Goal: Information Seeking & Learning: Learn about a topic

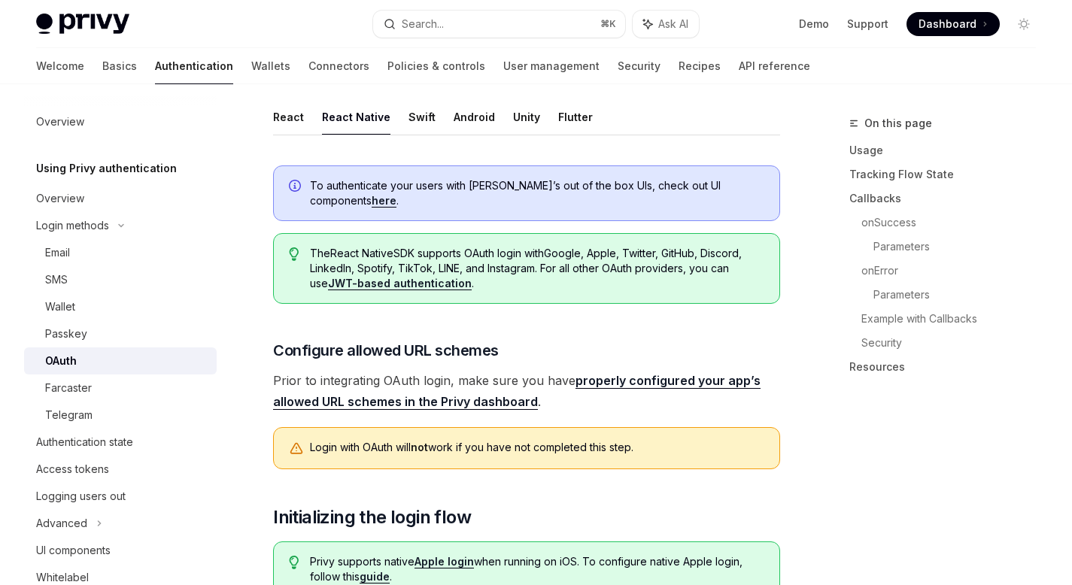
scroll to position [311, 0]
click at [251, 65] on link "Wallets" at bounding box center [270, 66] width 39 height 36
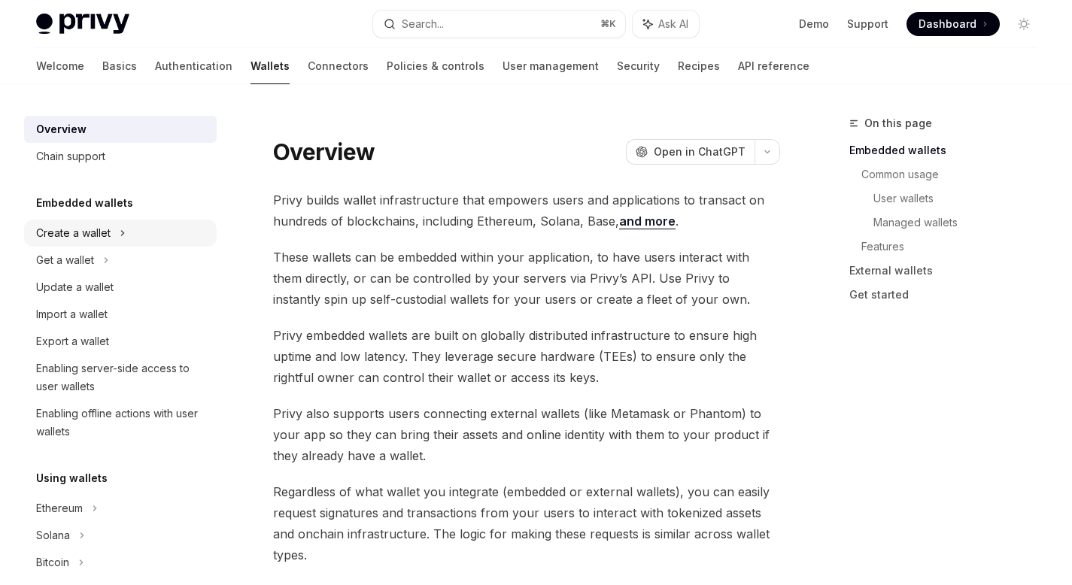
click at [103, 235] on div "Create a wallet" at bounding box center [73, 233] width 74 height 18
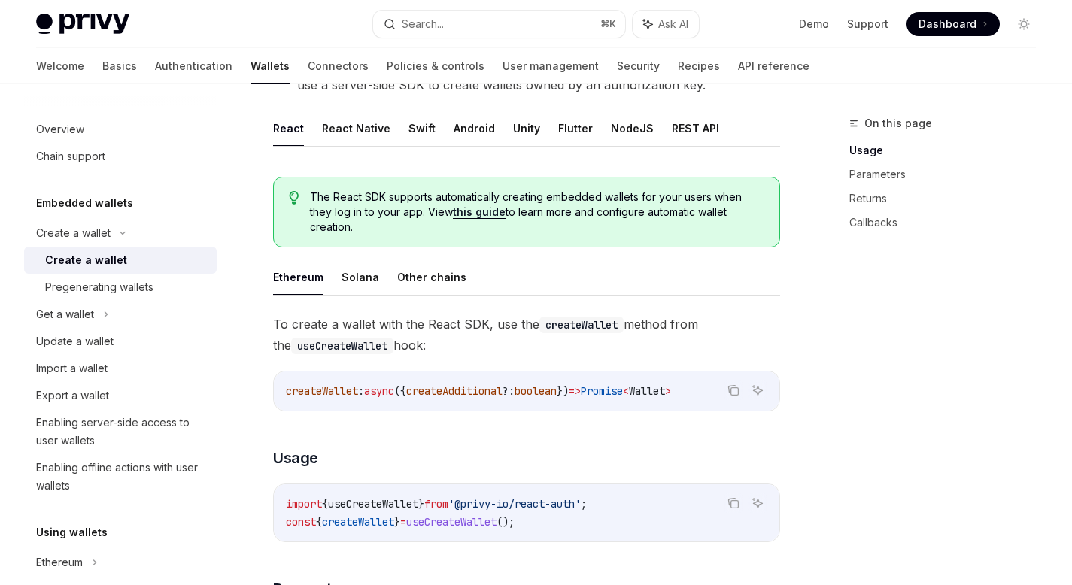
scroll to position [317, 0]
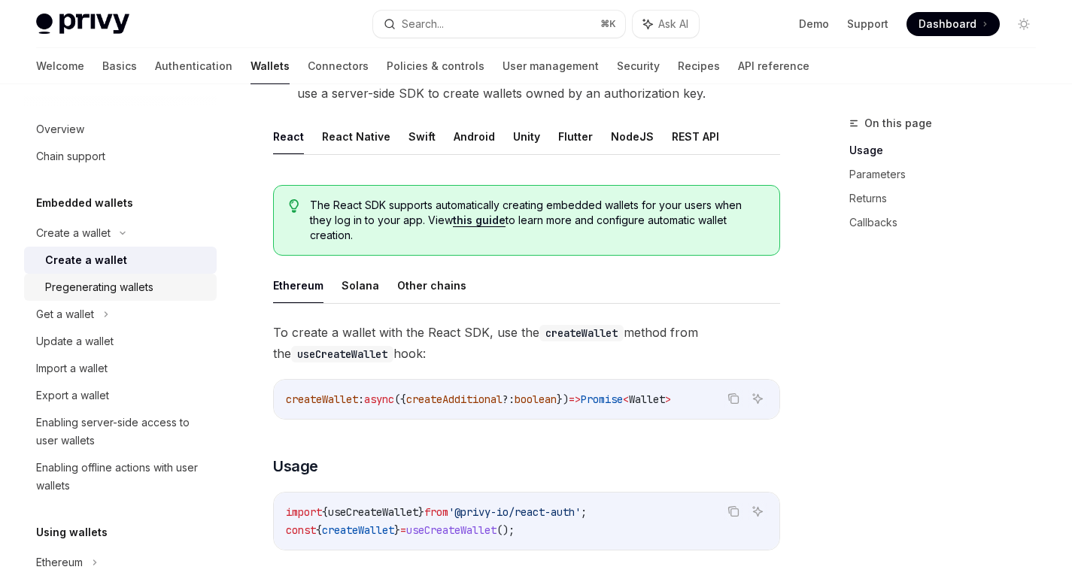
click at [121, 292] on div "Pregenerating wallets" at bounding box center [99, 287] width 108 height 18
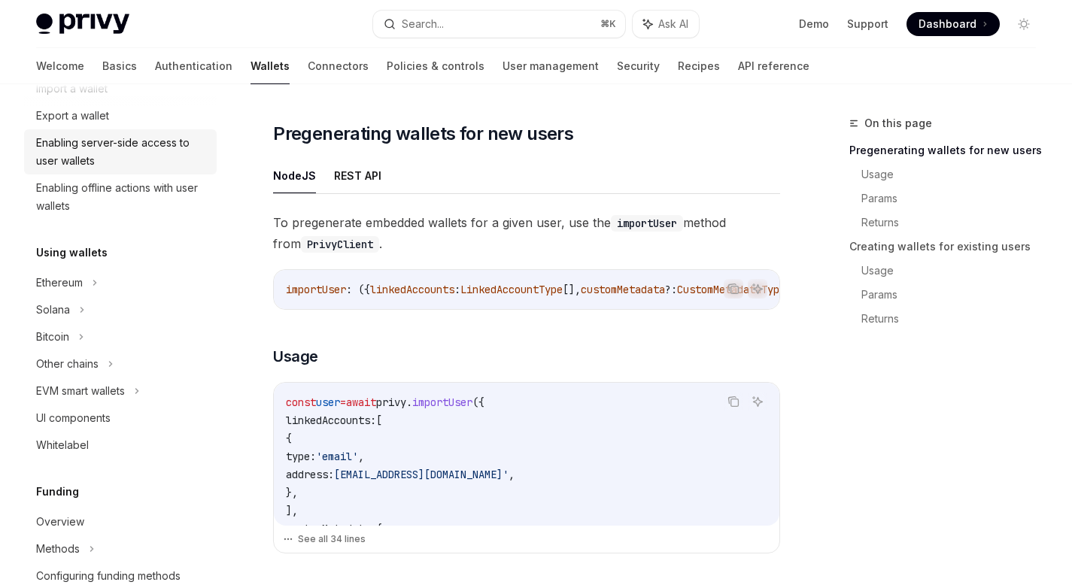
scroll to position [283, 0]
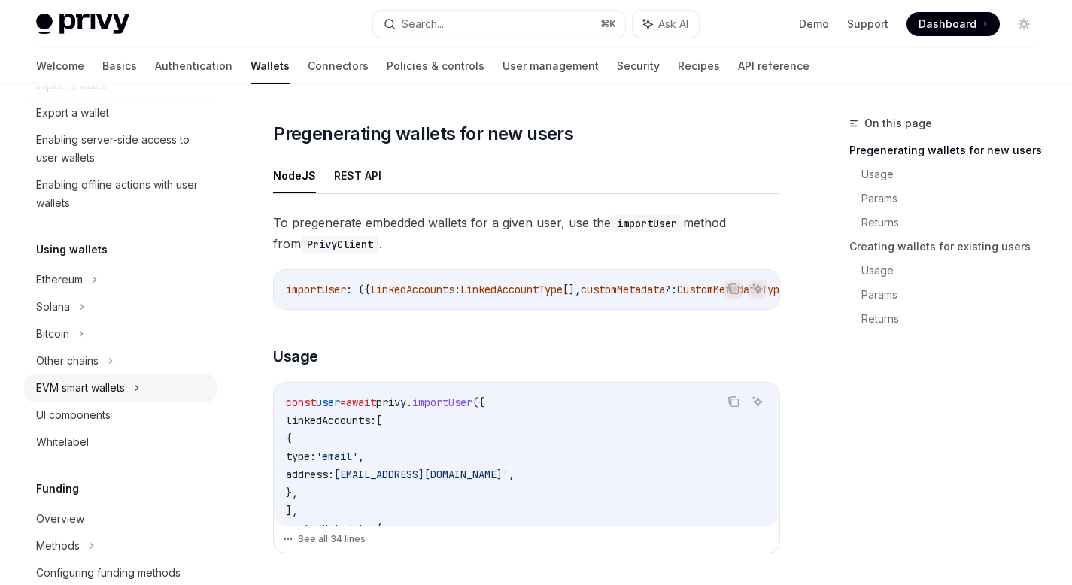
click at [131, 385] on div "EVM smart wallets" at bounding box center [120, 388] width 193 height 27
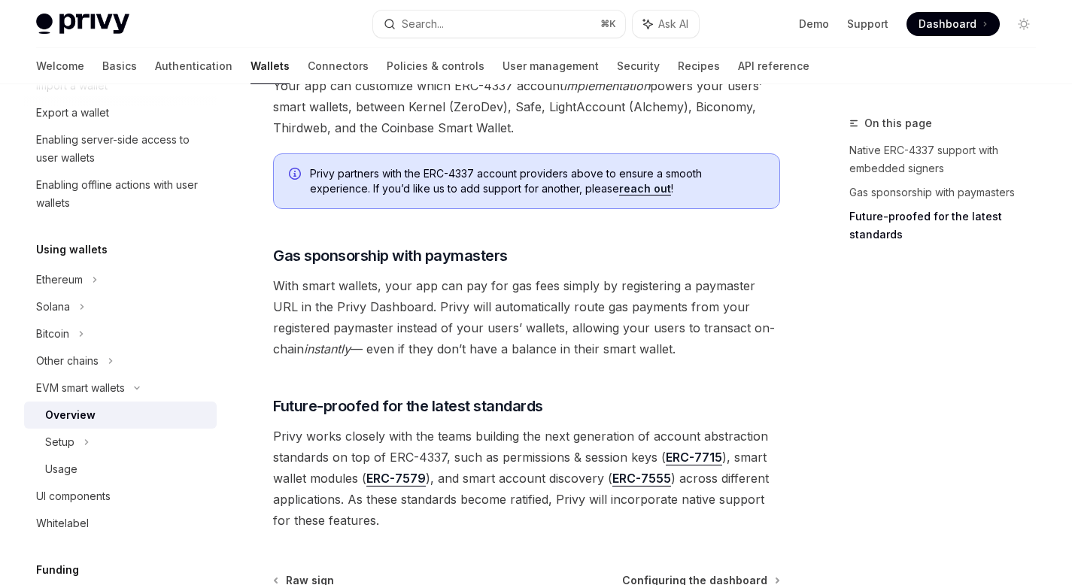
scroll to position [1239, 0]
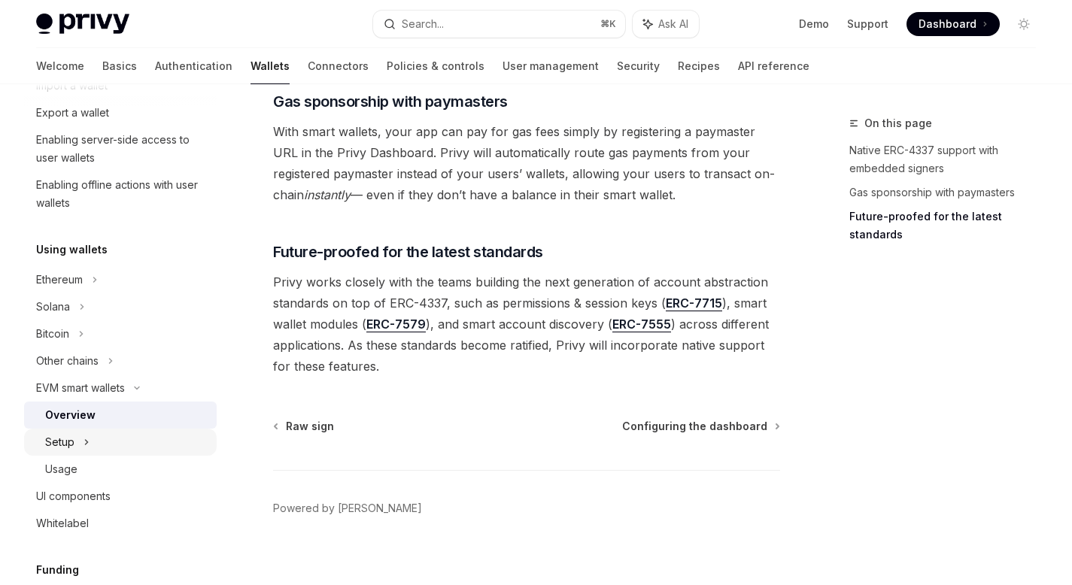
click at [75, 445] on div "Setup" at bounding box center [120, 442] width 193 height 27
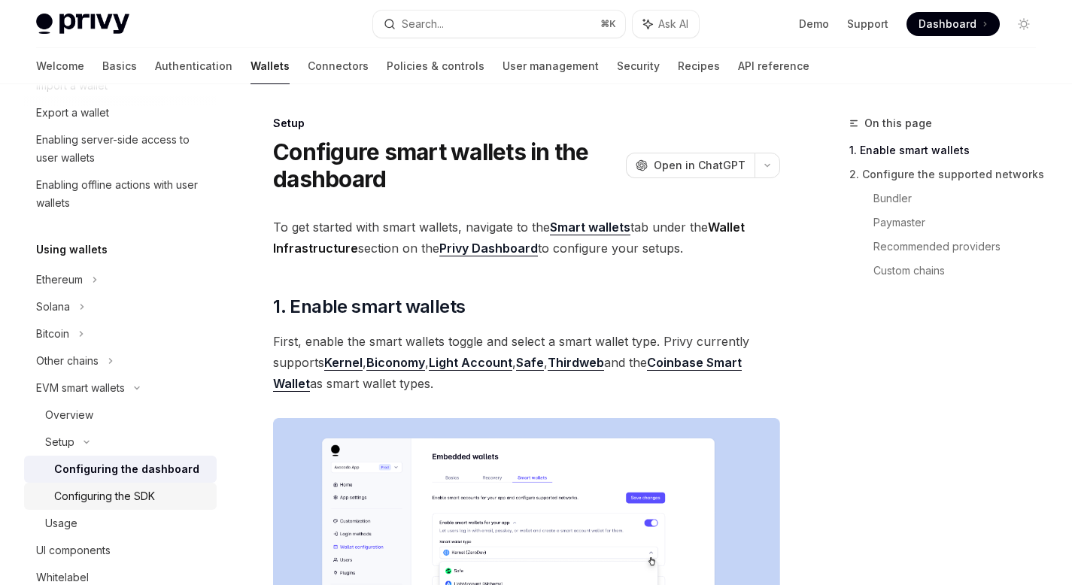
click at [123, 502] on div "Configuring the SDK" at bounding box center [104, 496] width 101 height 18
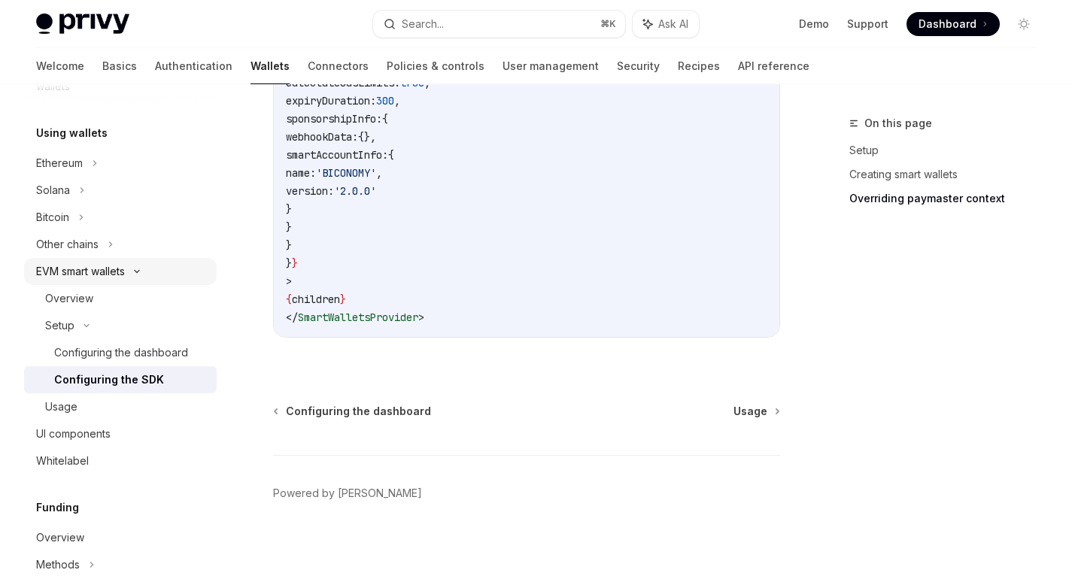
scroll to position [402, 0]
click at [95, 434] on div "UI components" at bounding box center [73, 432] width 74 height 18
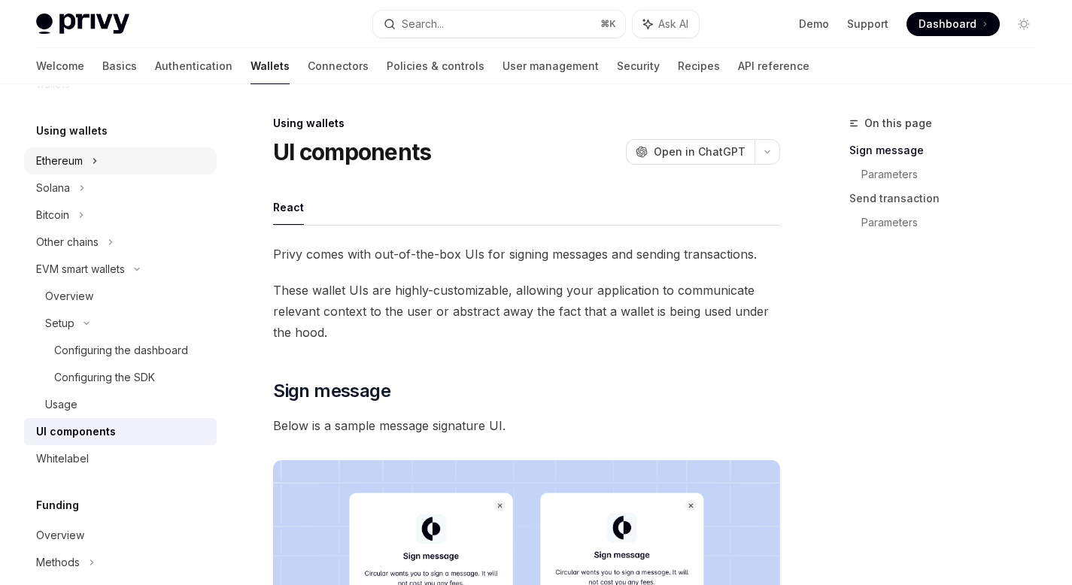
drag, startPoint x: 100, startPoint y: 168, endPoint x: 51, endPoint y: 168, distance: 48.9
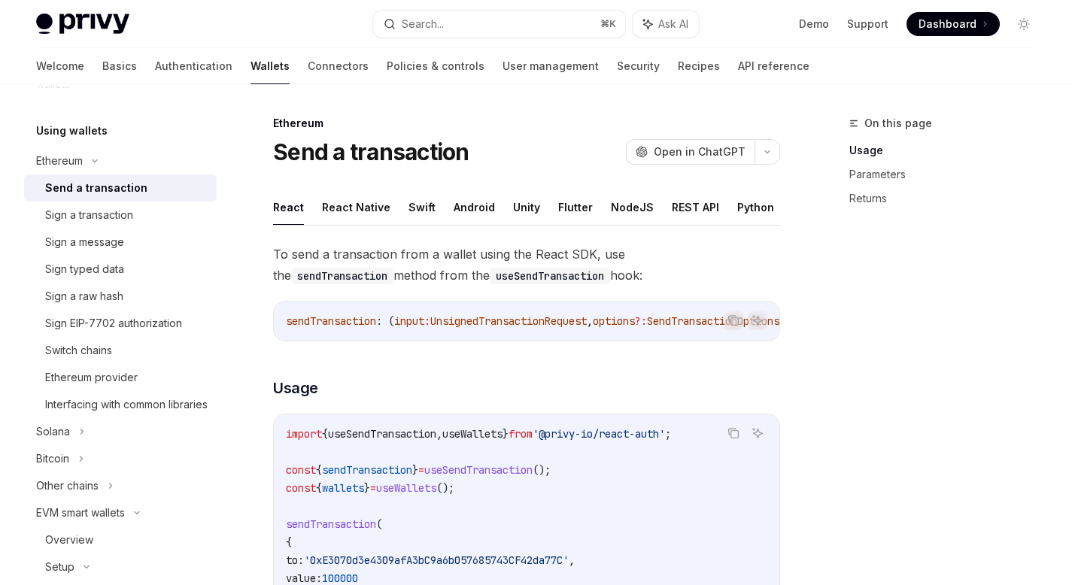
click at [122, 192] on div "Send a transaction" at bounding box center [96, 188] width 102 height 18
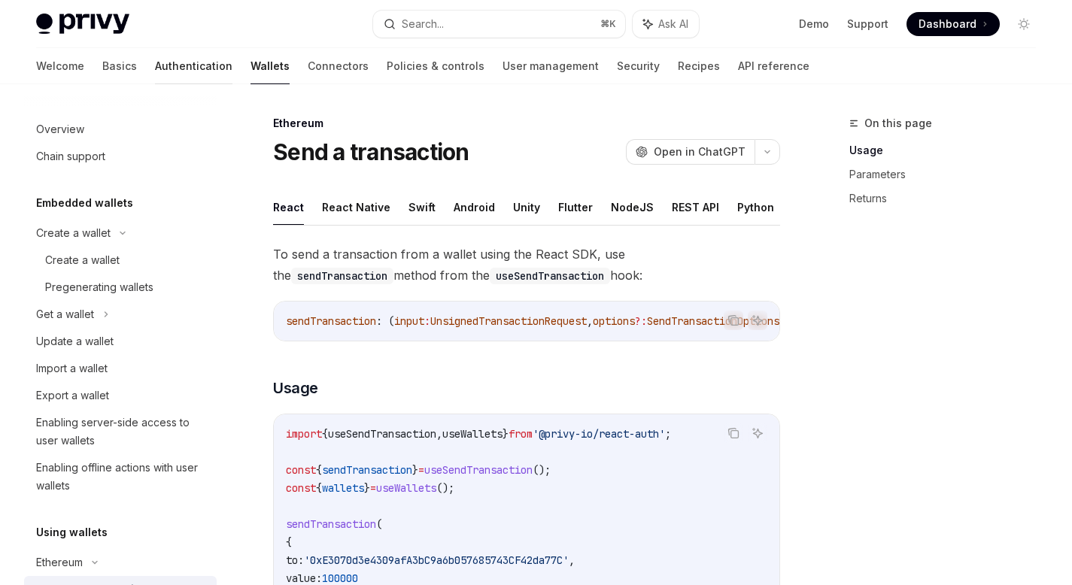
click at [155, 70] on link "Authentication" at bounding box center [193, 66] width 77 height 36
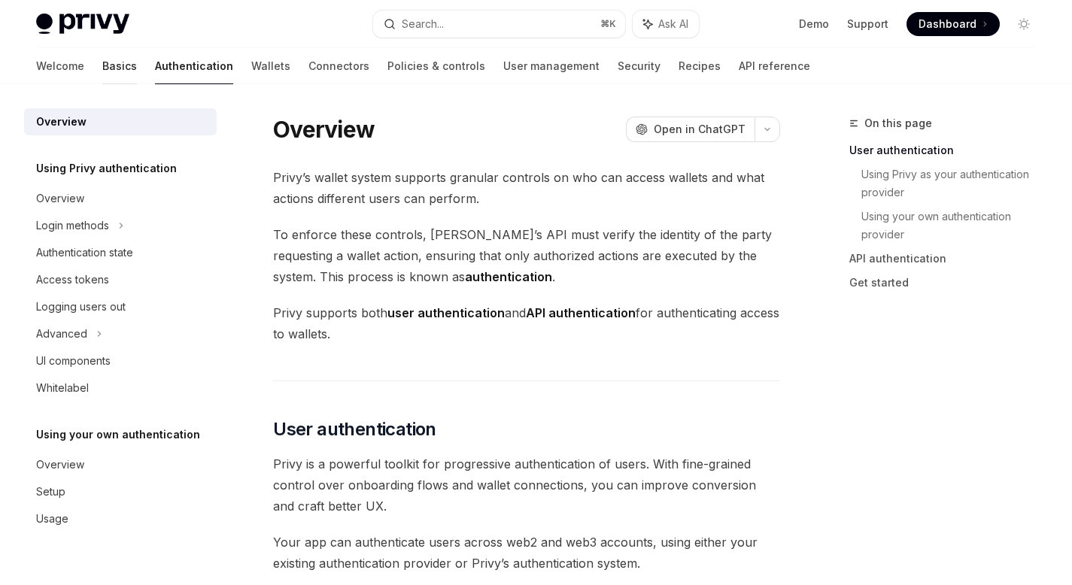
click at [102, 73] on link "Basics" at bounding box center [119, 66] width 35 height 36
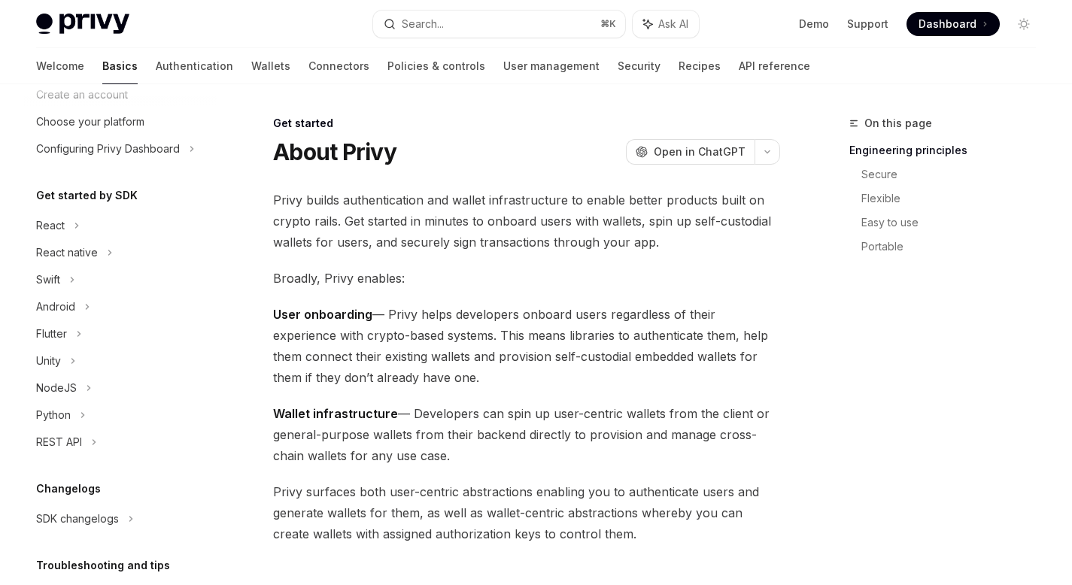
scroll to position [81, 0]
click at [72, 223] on div "React" at bounding box center [120, 224] width 193 height 27
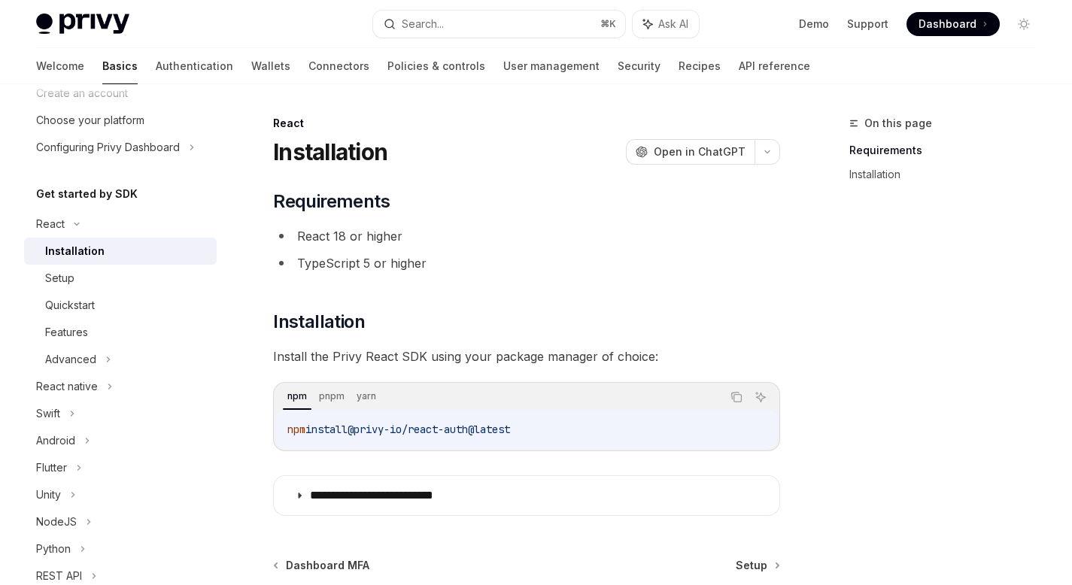
click at [97, 251] on div "Installation" at bounding box center [74, 251] width 59 height 18
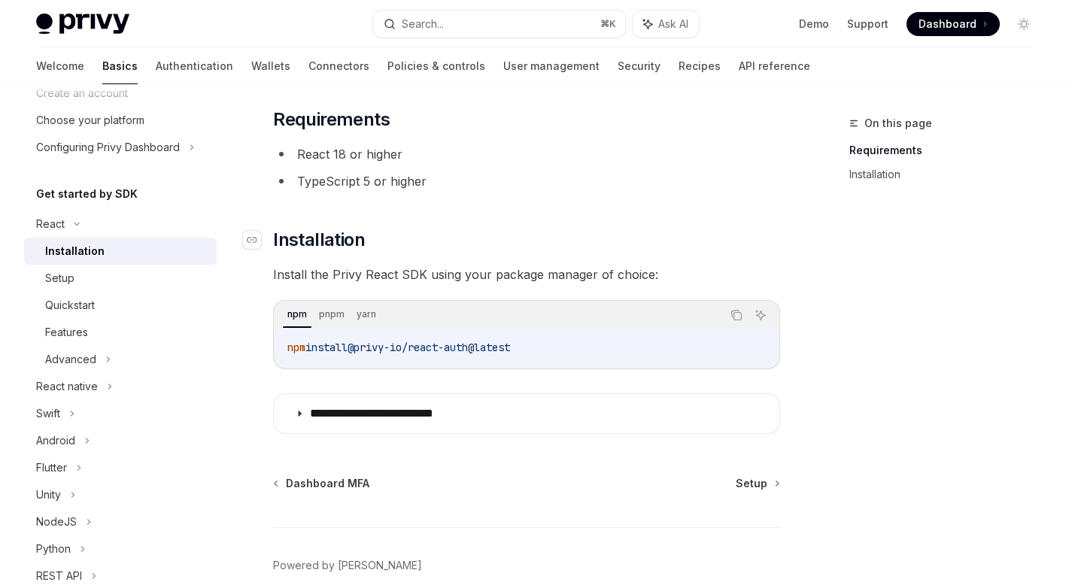
scroll to position [92, 0]
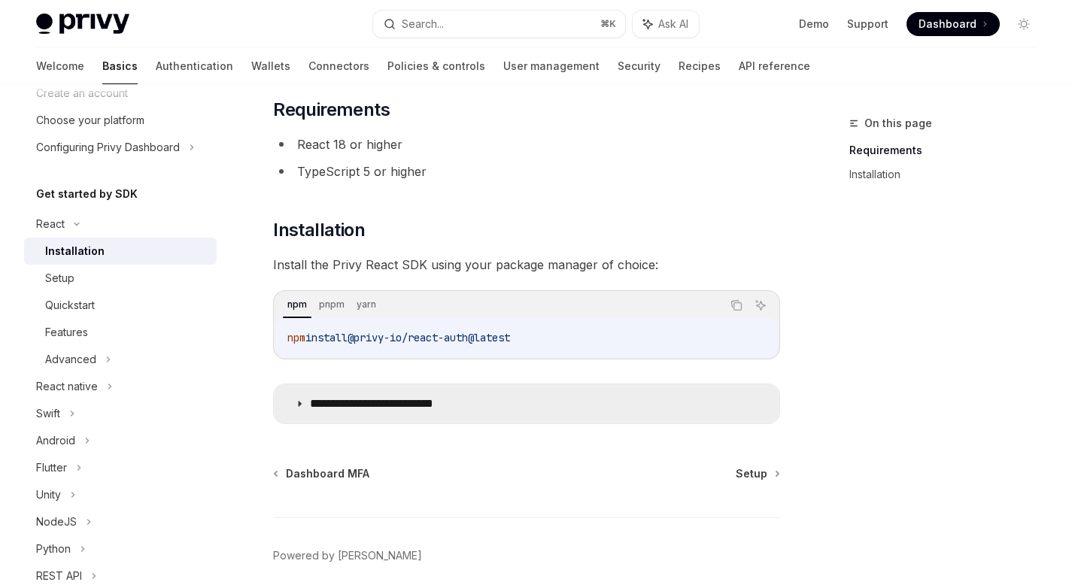
click at [302, 405] on icon at bounding box center [299, 403] width 9 height 9
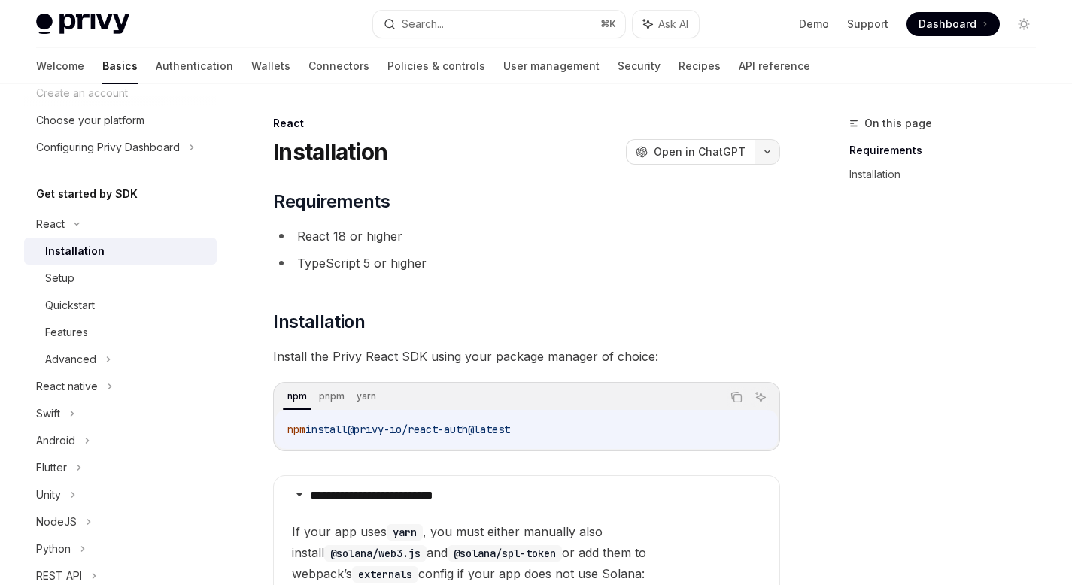
click at [766, 159] on button "button" at bounding box center [767, 152] width 26 height 26
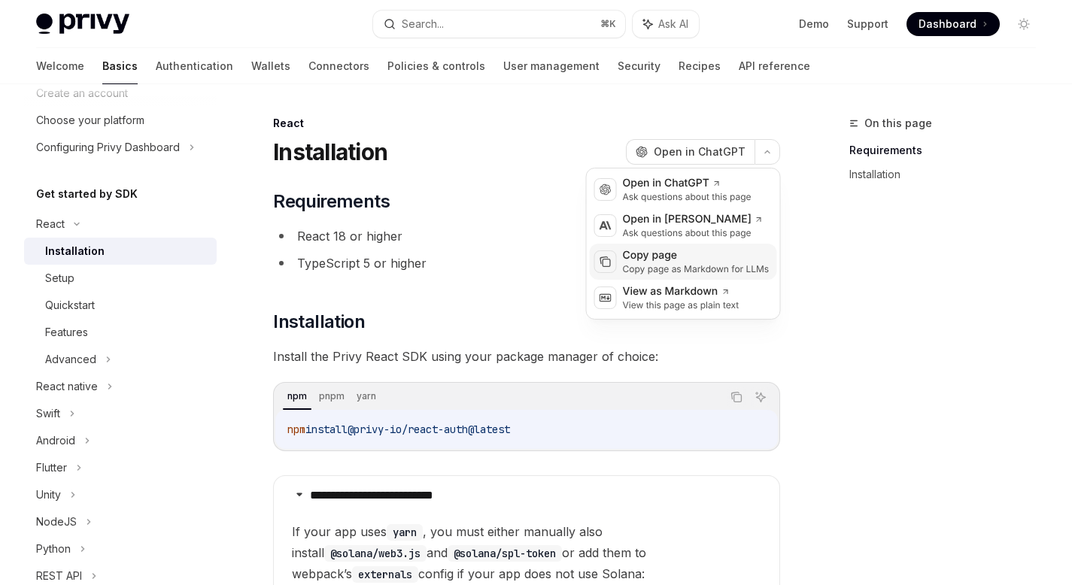
click at [666, 260] on div "Copy page" at bounding box center [696, 255] width 147 height 15
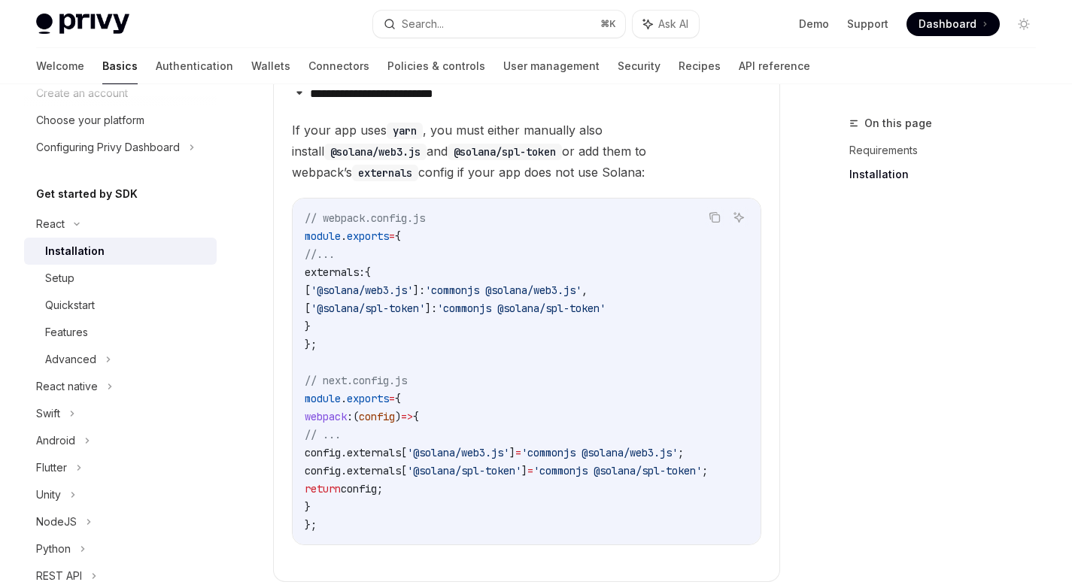
scroll to position [410, 0]
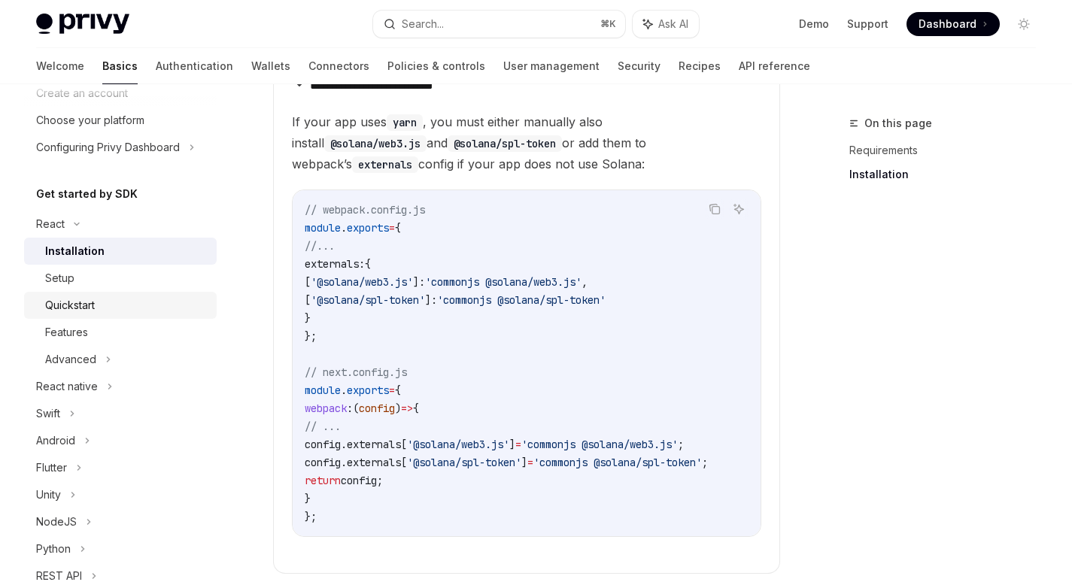
click at [102, 311] on div "Quickstart" at bounding box center [126, 305] width 162 height 18
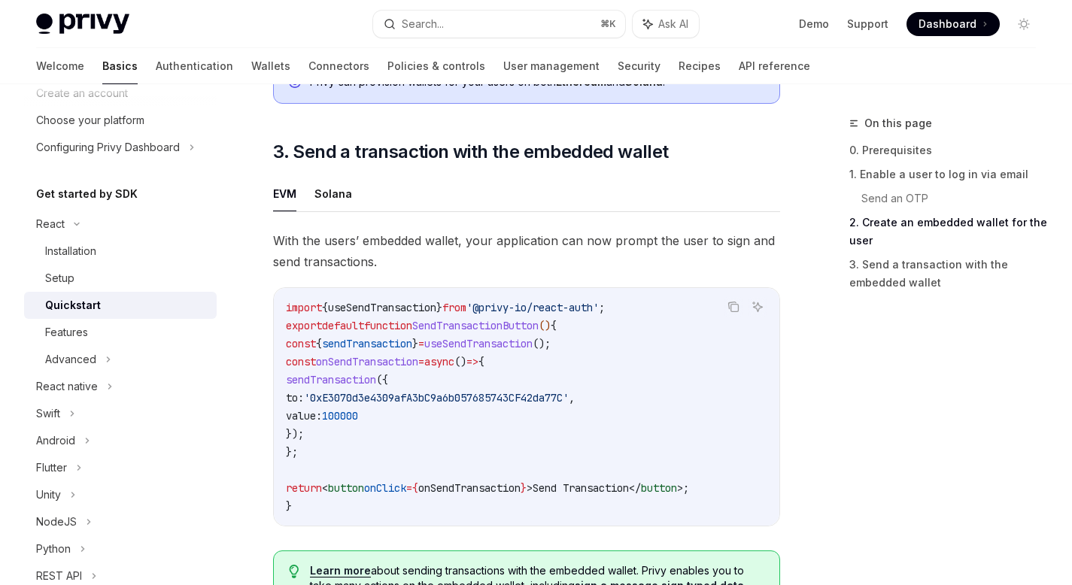
scroll to position [1268, 0]
click at [329, 202] on button "Solana" at bounding box center [333, 192] width 38 height 35
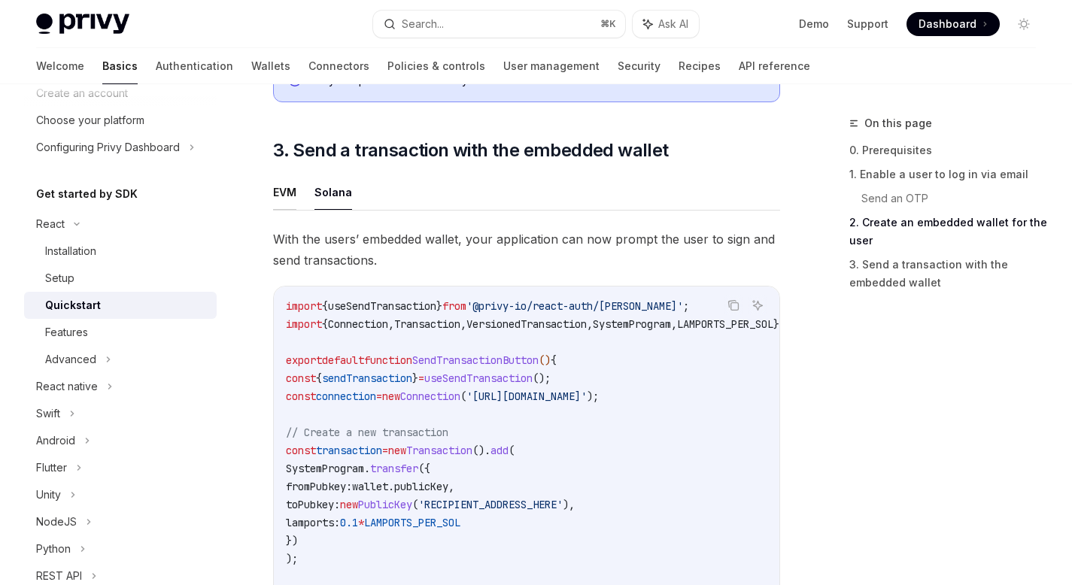
click at [292, 204] on button "EVM" at bounding box center [284, 192] width 23 height 35
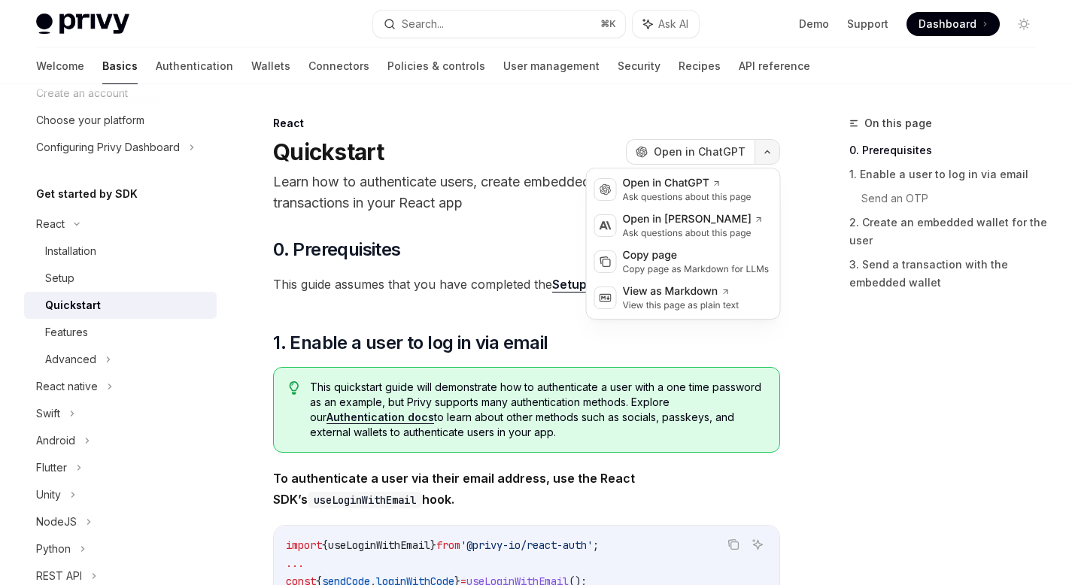
click at [772, 151] on icon "button" at bounding box center [767, 152] width 18 height 6
click at [672, 255] on div "Copy page" at bounding box center [696, 255] width 147 height 15
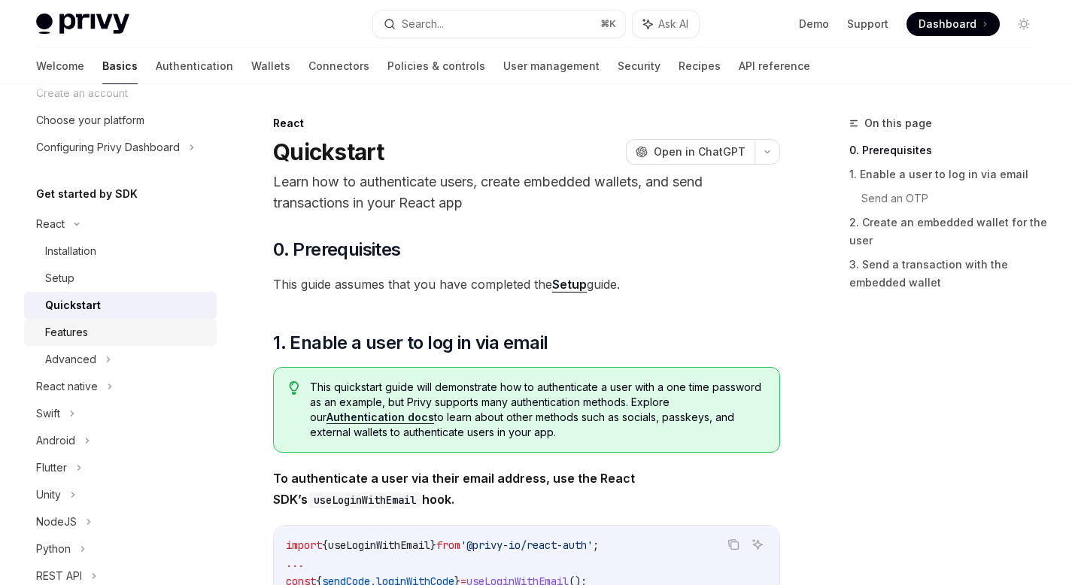
click at [110, 332] on div "Features" at bounding box center [126, 332] width 162 height 18
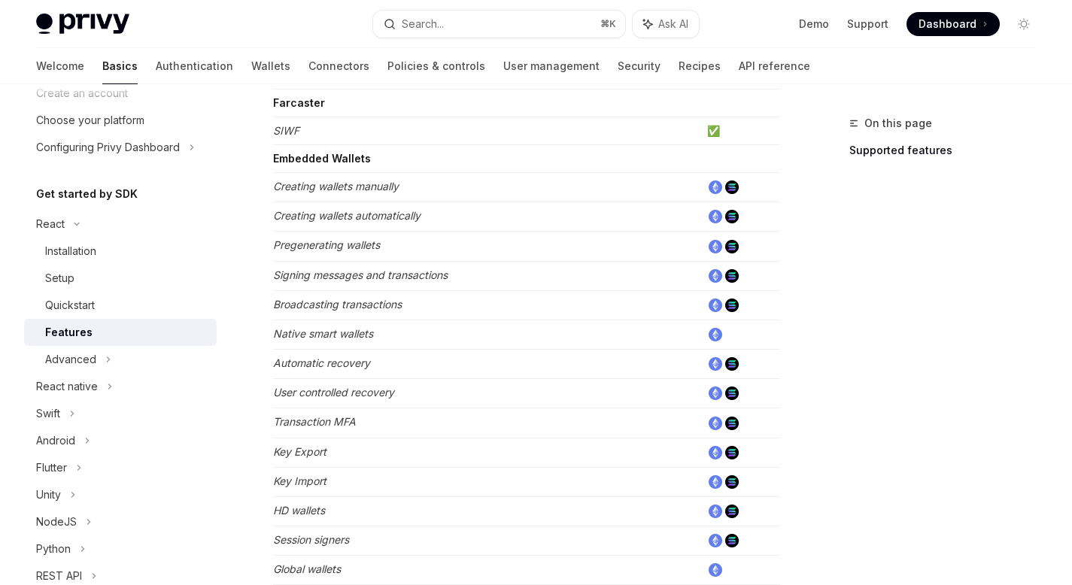
scroll to position [437, 0]
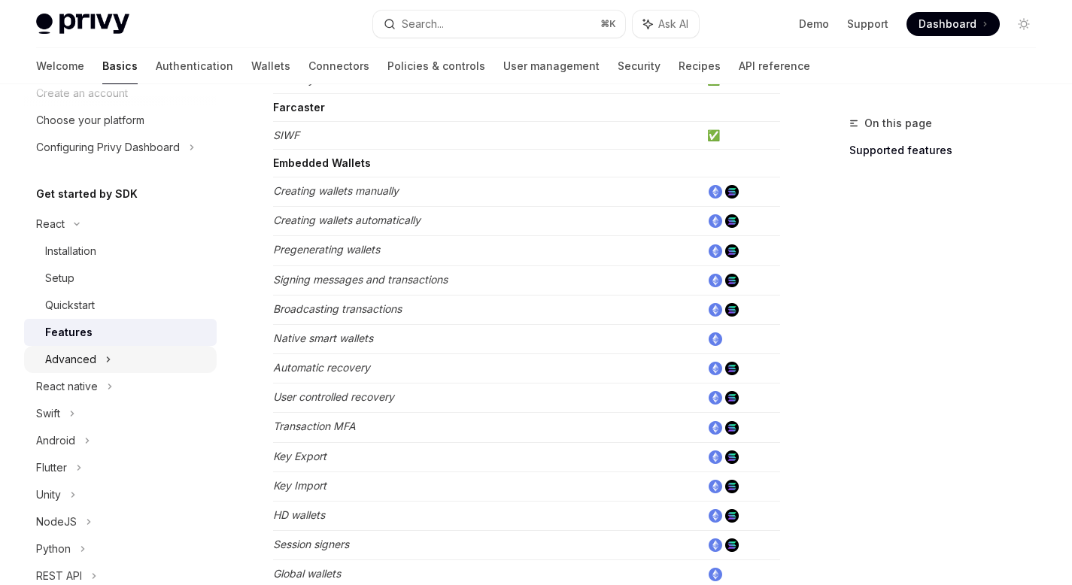
click at [95, 361] on div "Advanced" at bounding box center [70, 360] width 51 height 18
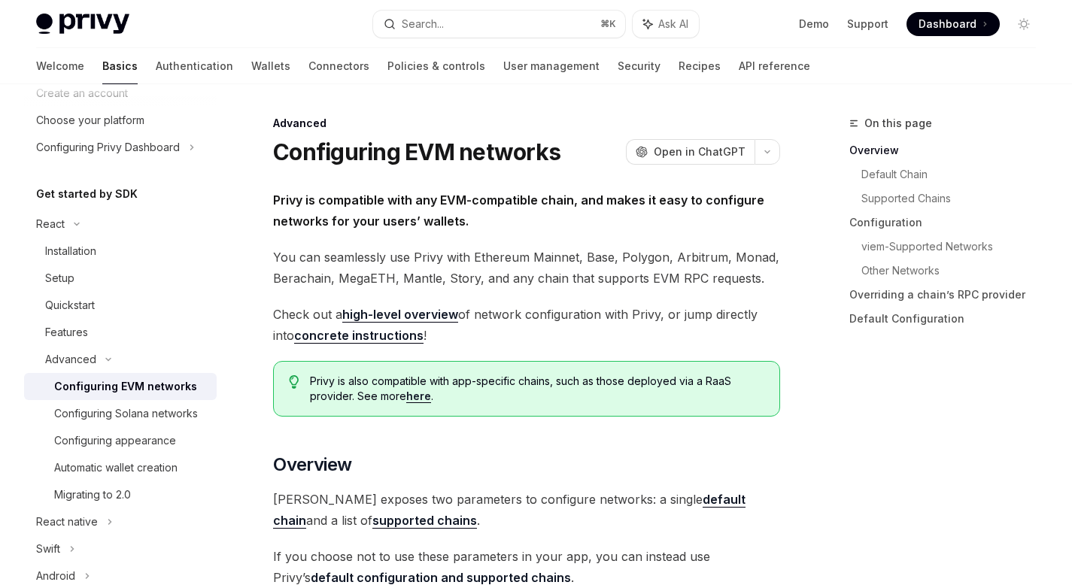
click at [165, 390] on div "Configuring EVM networks" at bounding box center [125, 387] width 143 height 18
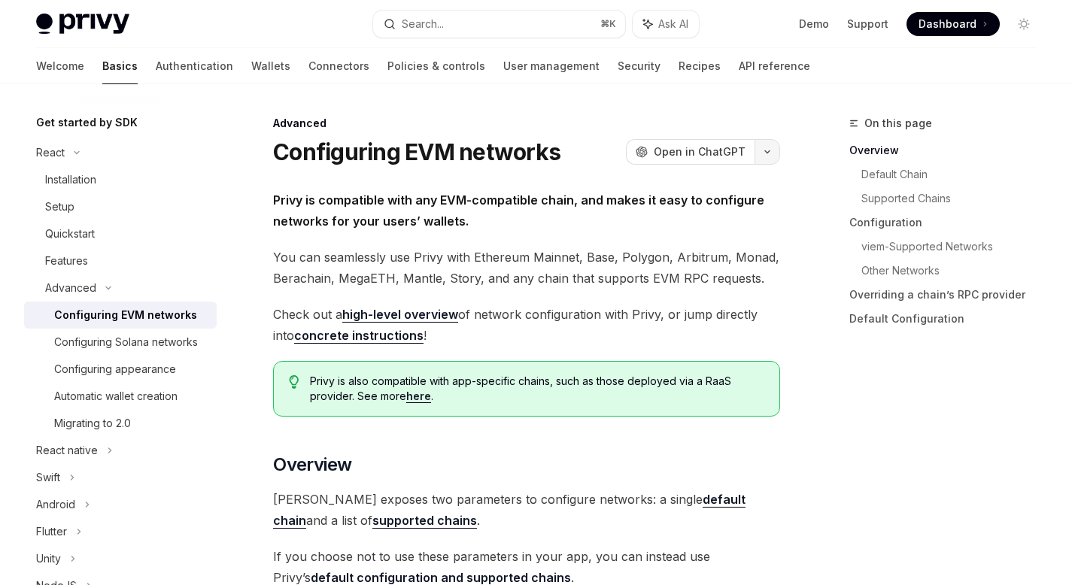
click at [766, 157] on button "button" at bounding box center [767, 152] width 26 height 26
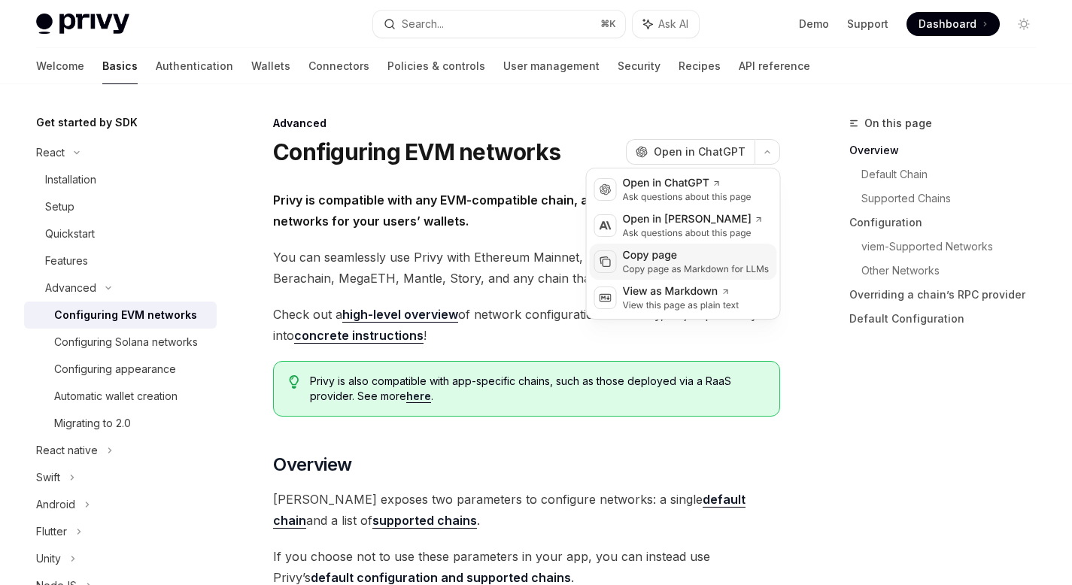
click at [669, 263] on div "Copy page" at bounding box center [696, 255] width 147 height 15
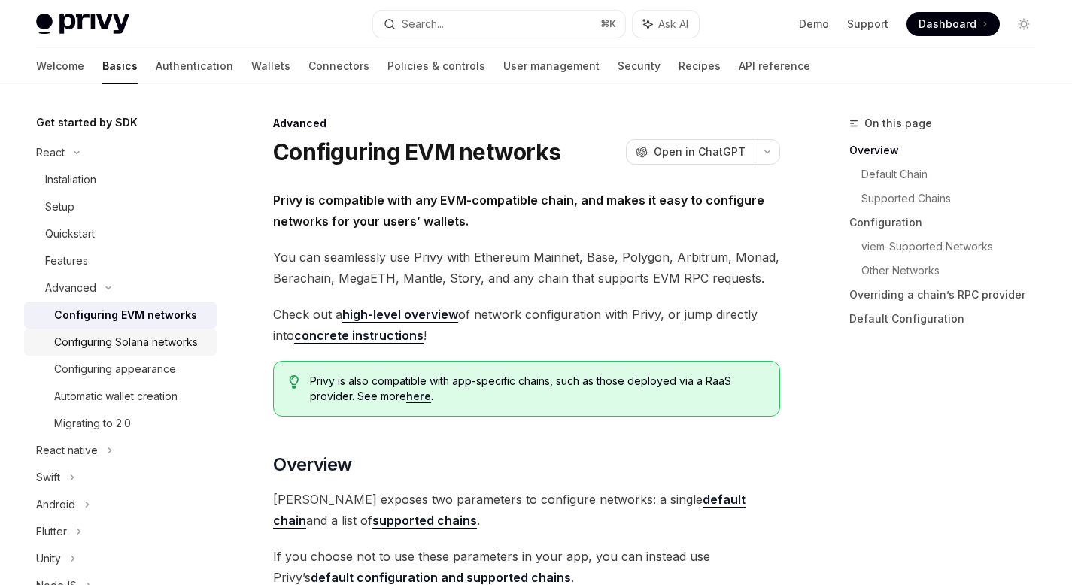
click at [136, 351] on div "Configuring Solana networks" at bounding box center [126, 342] width 144 height 18
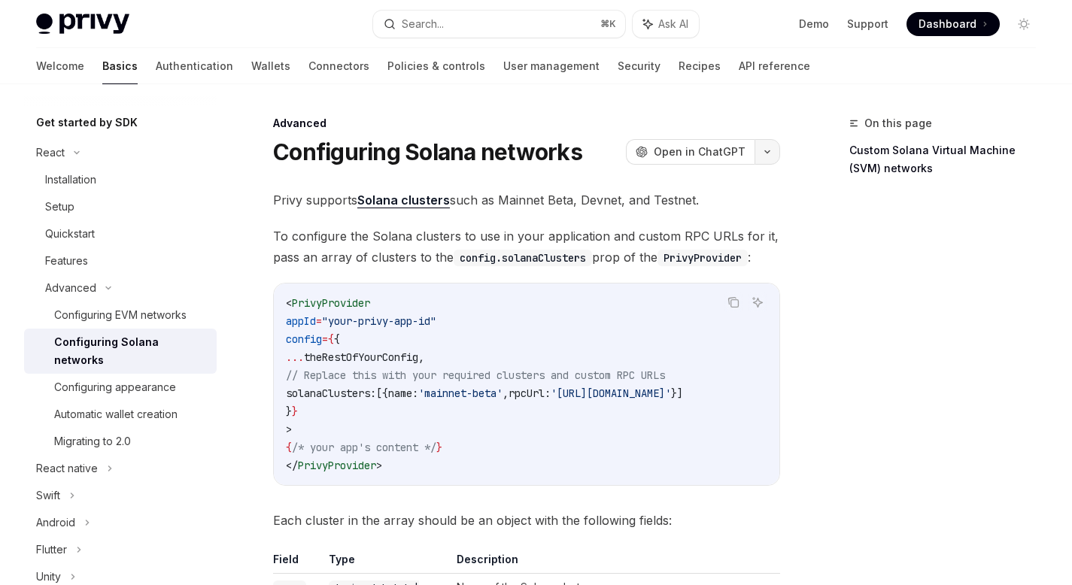
click at [769, 155] on button "button" at bounding box center [767, 152] width 26 height 26
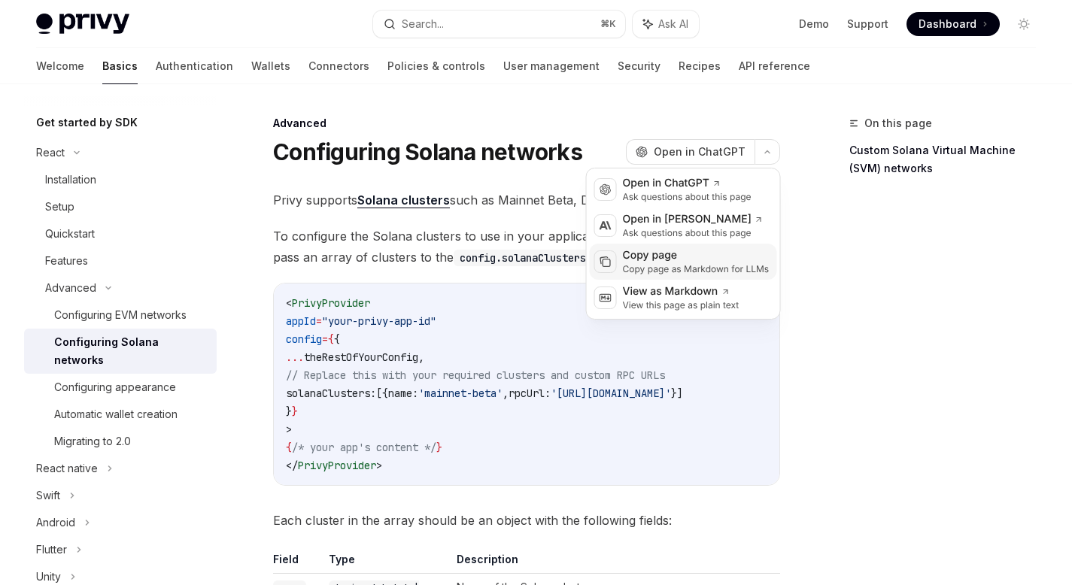
click at [670, 260] on div "Copy page" at bounding box center [696, 255] width 147 height 15
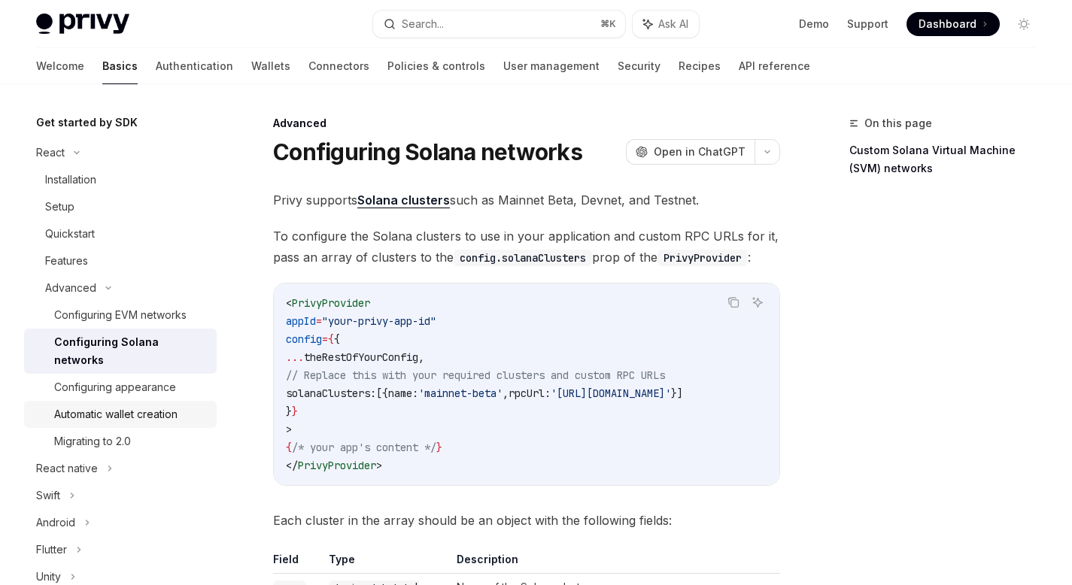
click at [123, 414] on div "Automatic wallet creation" at bounding box center [115, 414] width 123 height 18
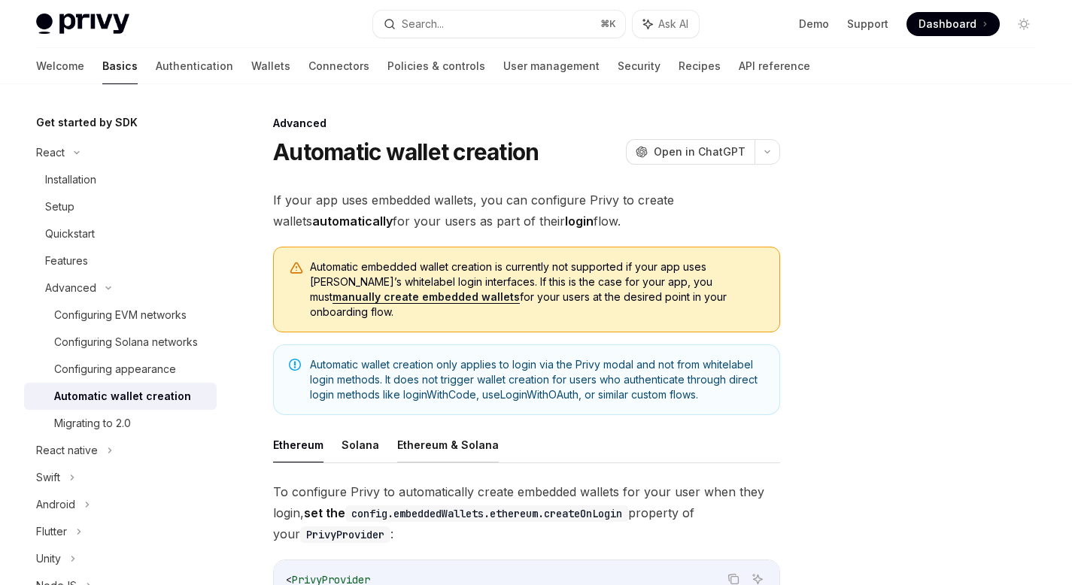
click at [435, 433] on button "Ethereum & Solana" at bounding box center [448, 444] width 102 height 35
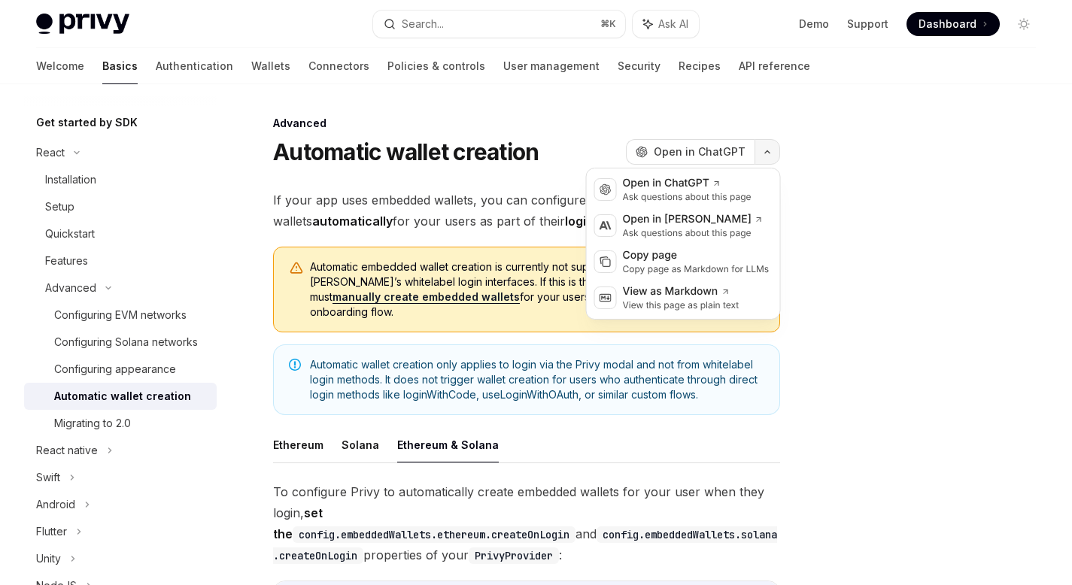
click at [769, 147] on button "button" at bounding box center [767, 152] width 26 height 26
click at [670, 263] on div "Copy page as Markdown for LLMs" at bounding box center [696, 269] width 147 height 12
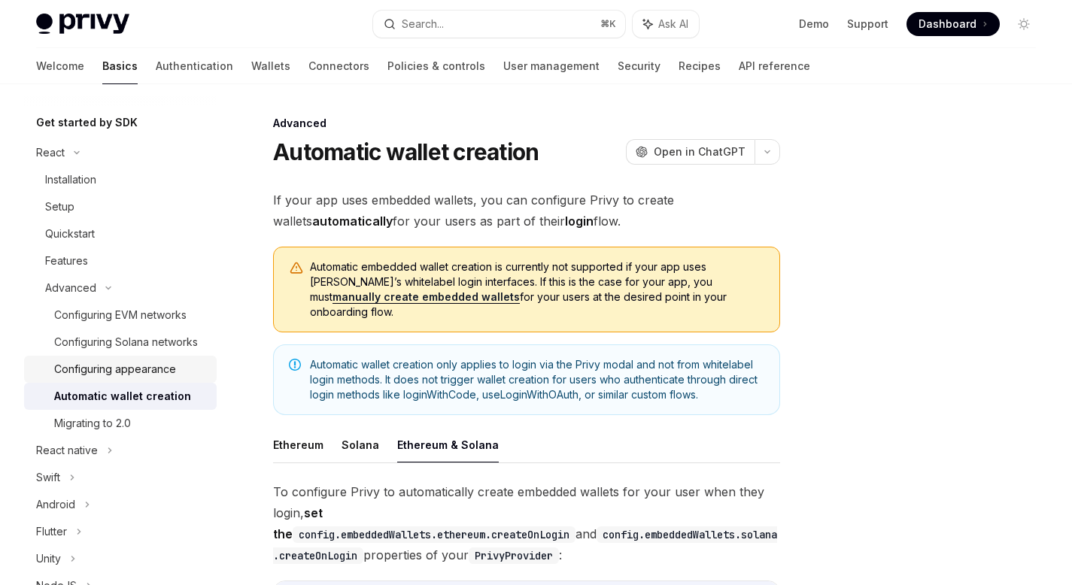
click at [108, 378] on div "Configuring appearance" at bounding box center [115, 369] width 122 height 18
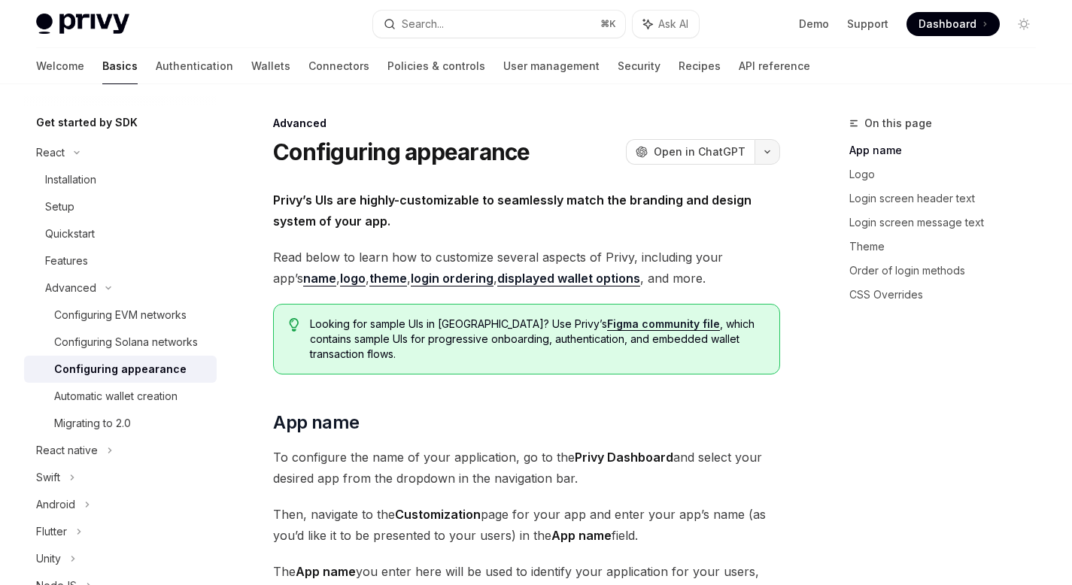
click at [760, 154] on button "button" at bounding box center [767, 152] width 26 height 26
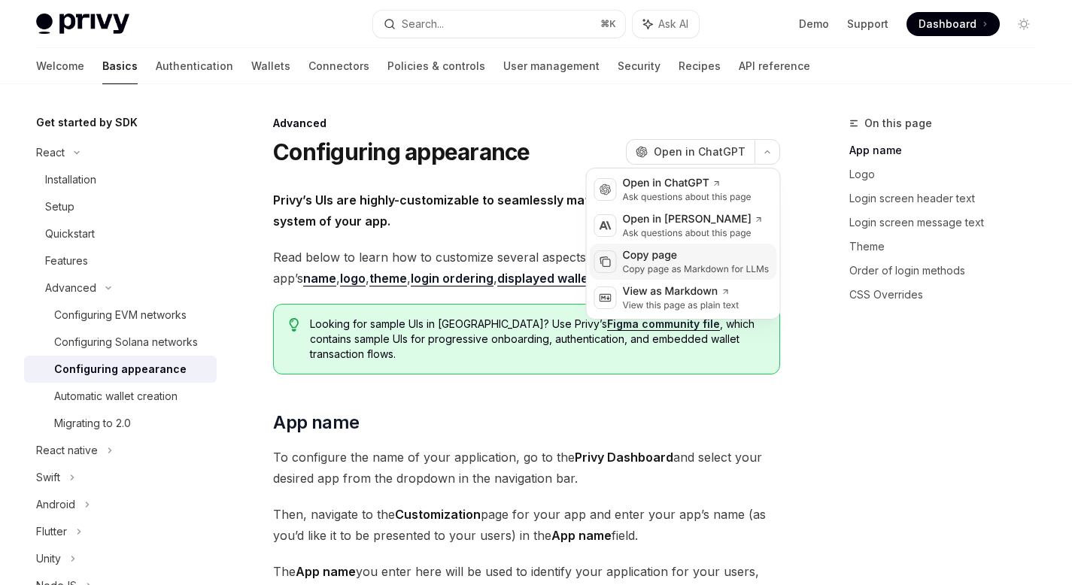
click at [666, 259] on div "Copy page" at bounding box center [696, 255] width 147 height 15
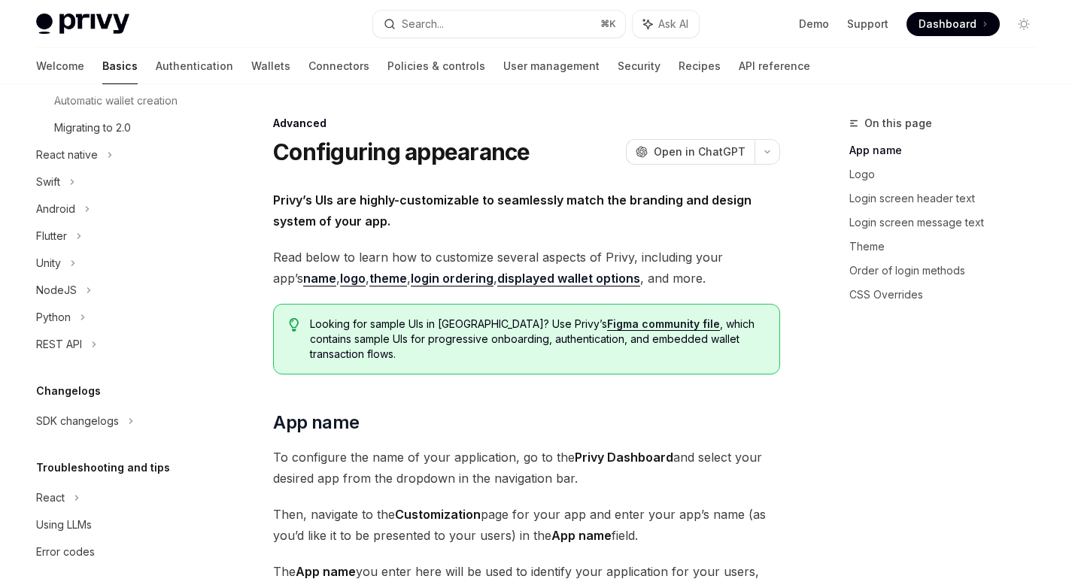
scroll to position [463, 0]
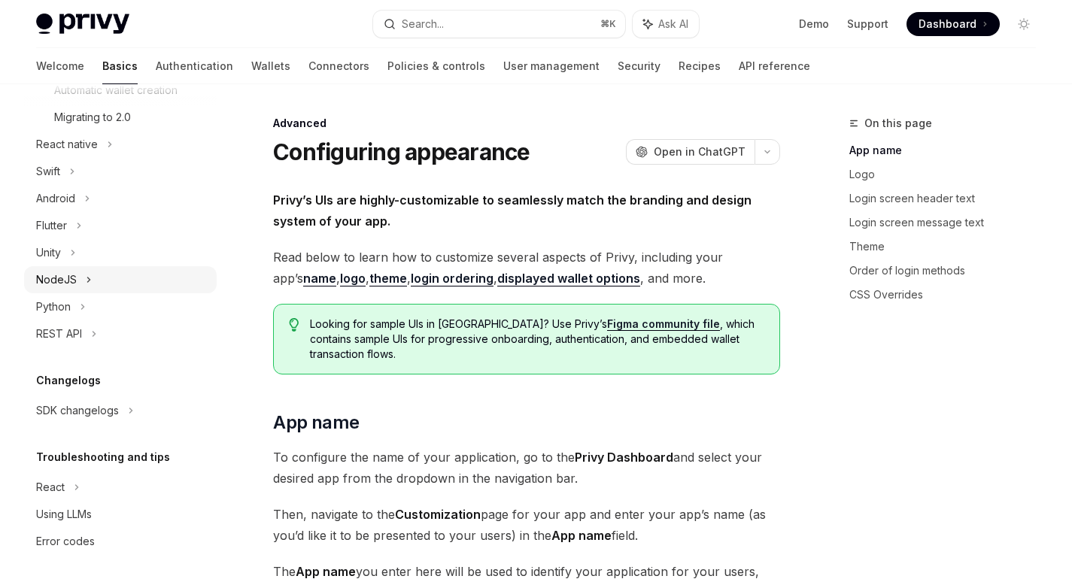
click at [77, 293] on div "NodeJS" at bounding box center [120, 279] width 193 height 27
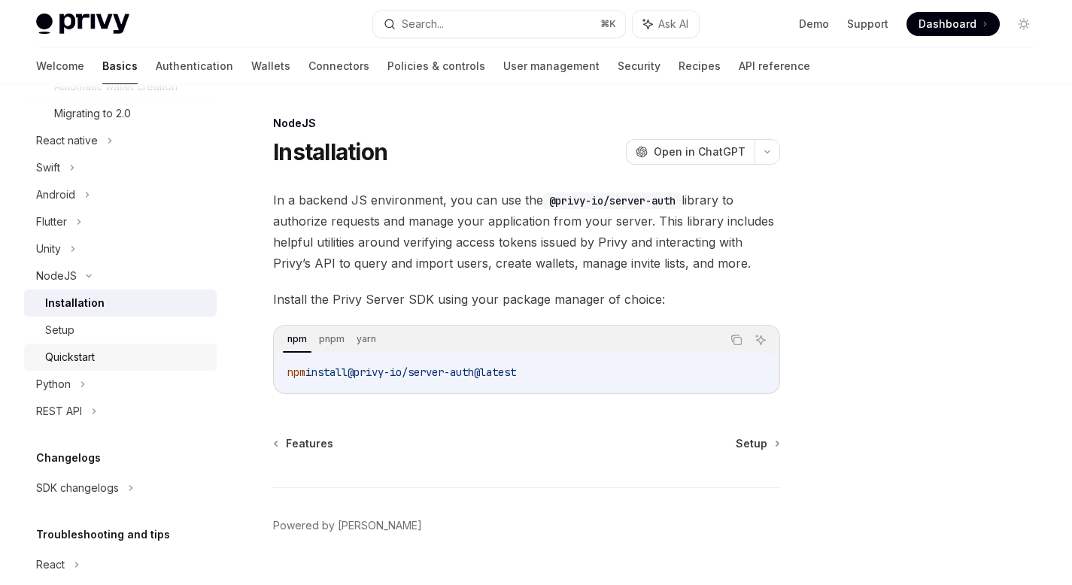
click at [84, 366] on div "Quickstart" at bounding box center [70, 357] width 50 height 18
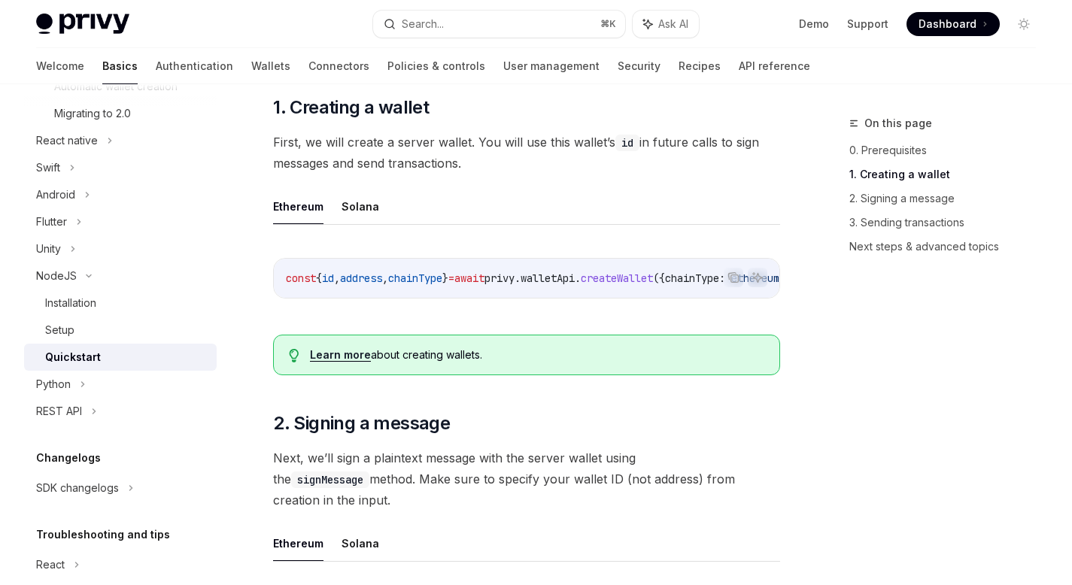
scroll to position [279, 0]
drag, startPoint x: 537, startPoint y: 303, endPoint x: 642, endPoint y: 316, distance: 105.3
click at [641, 316] on div "Copy Ask AI const { id , address , chainType } = await privy . walletApi . crea…" at bounding box center [526, 281] width 507 height 80
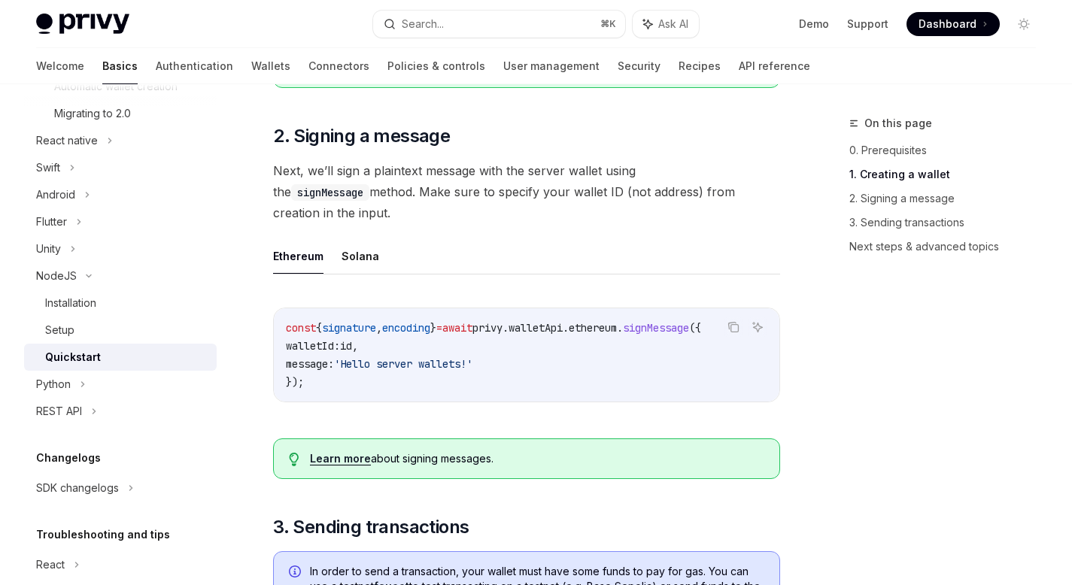
scroll to position [0, 10]
click at [358, 247] on button "Solana" at bounding box center [360, 255] width 38 height 35
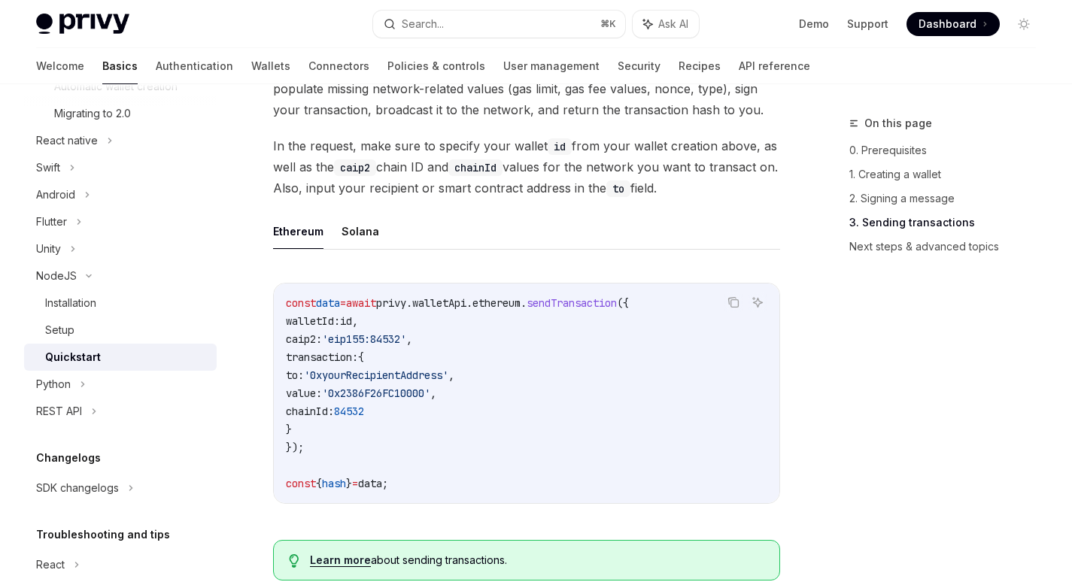
scroll to position [1176, 0]
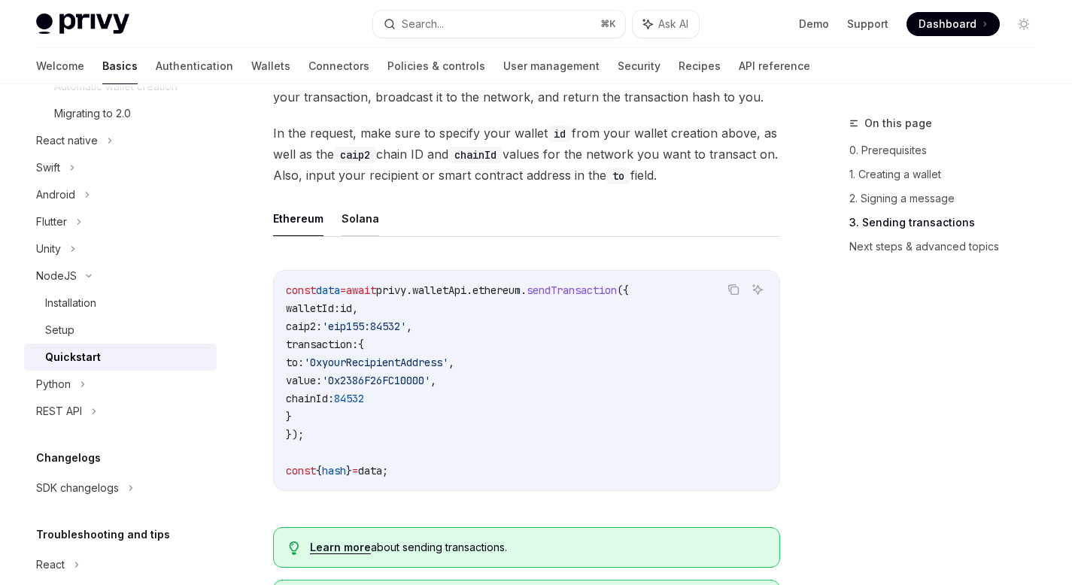
click at [359, 213] on button "Solana" at bounding box center [360, 218] width 38 height 35
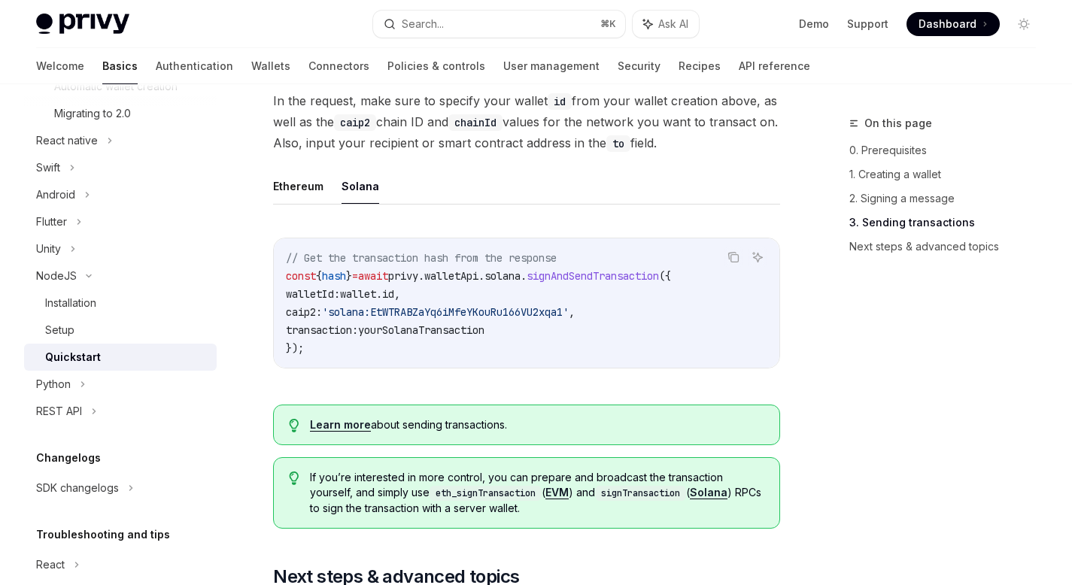
scroll to position [1213, 0]
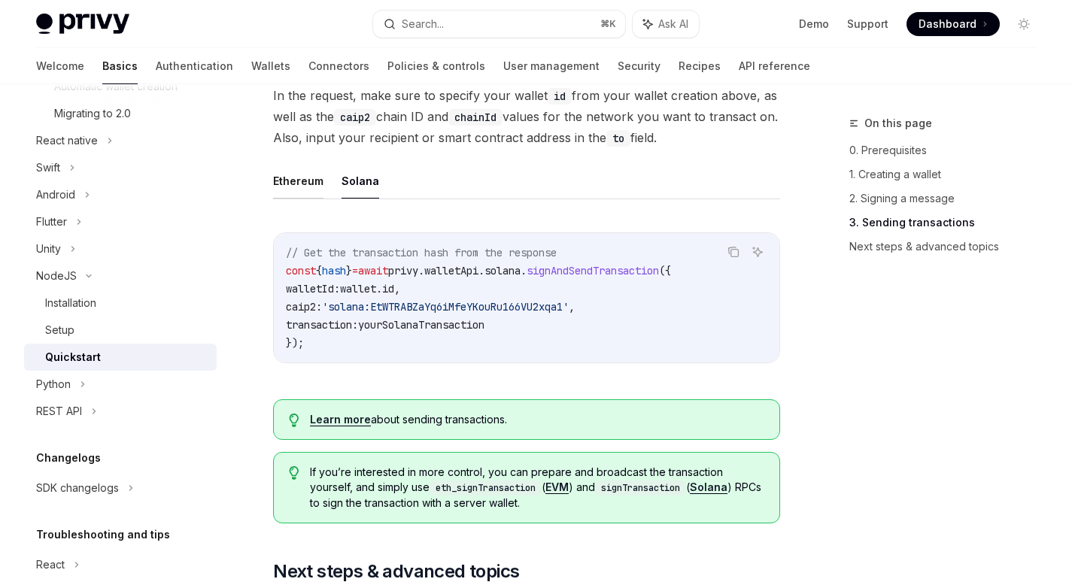
click at [302, 179] on button "Ethereum" at bounding box center [298, 180] width 50 height 35
type textarea "*"
